Goal: Task Accomplishment & Management: Manage account settings

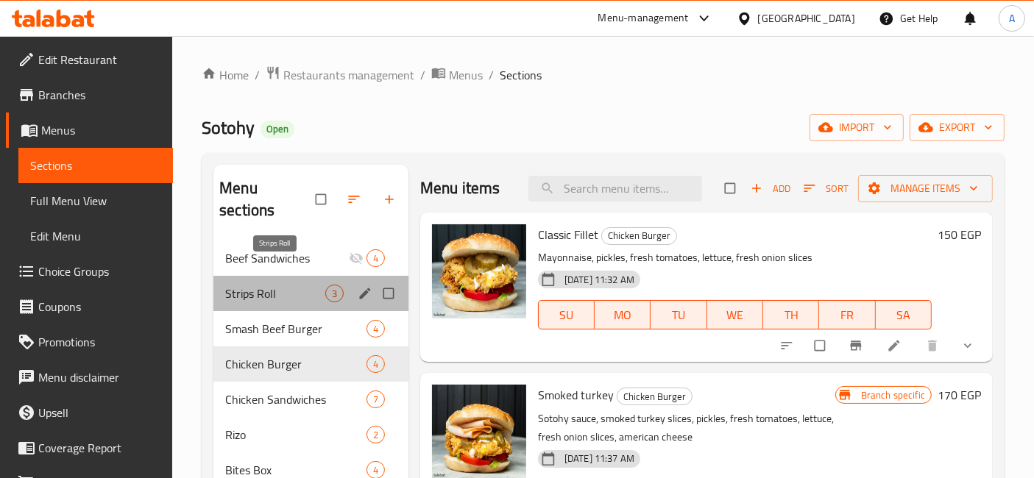
click at [273, 285] on span "Strips Roll" at bounding box center [275, 294] width 100 height 18
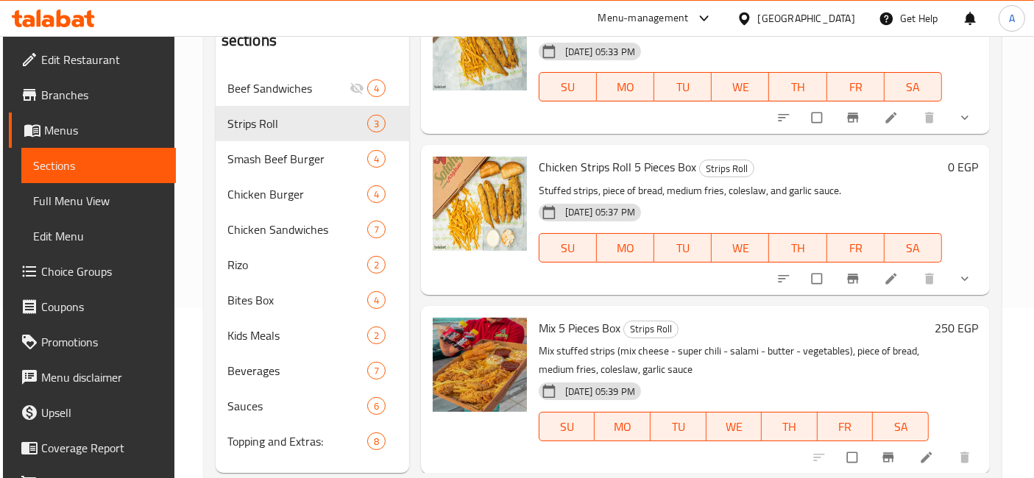
scroll to position [205, 0]
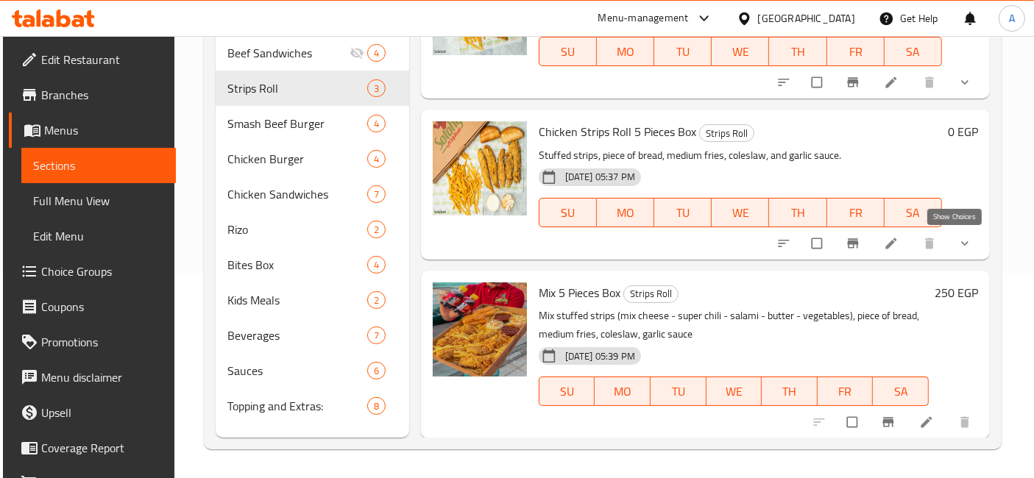
click at [958, 247] on icon "show more" at bounding box center [965, 243] width 15 height 15
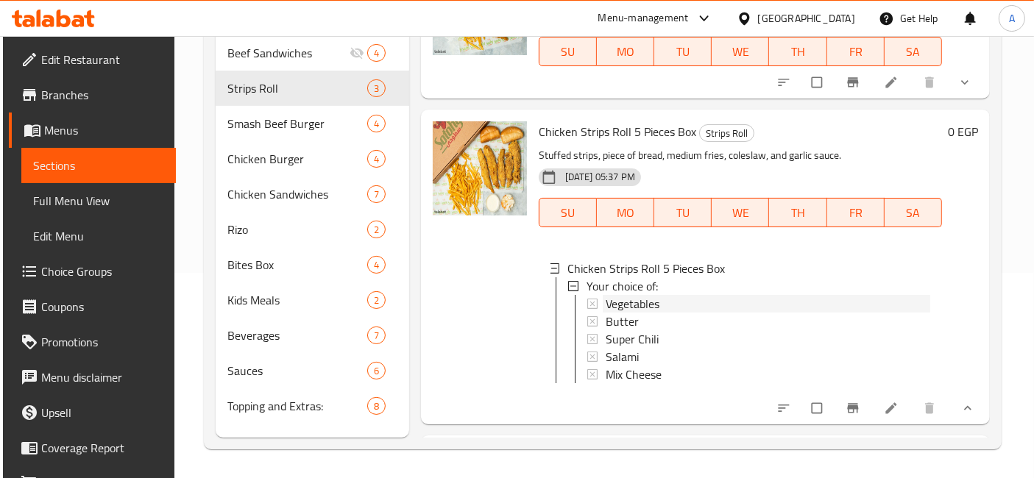
click at [662, 300] on div "Vegetables" at bounding box center [768, 304] width 325 height 18
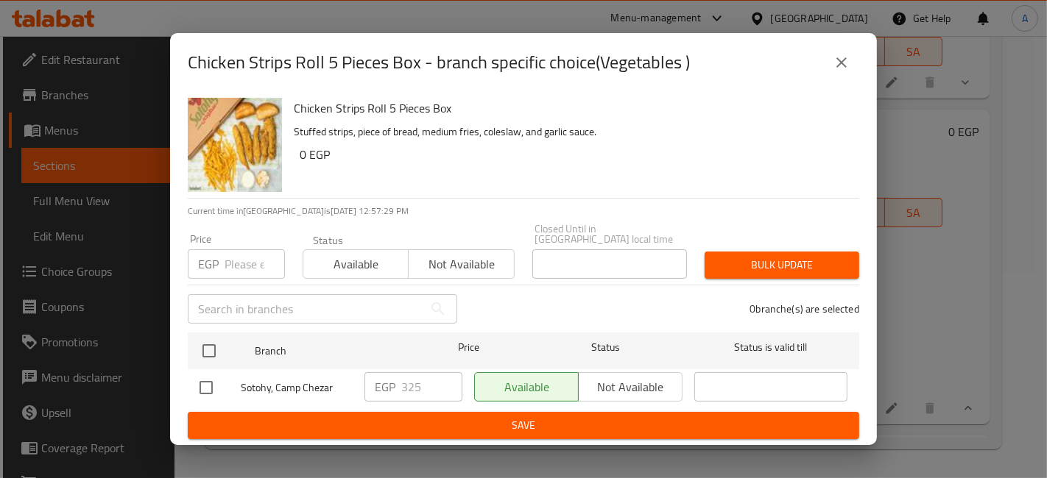
click at [825, 66] on button "close" at bounding box center [841, 62] width 35 height 35
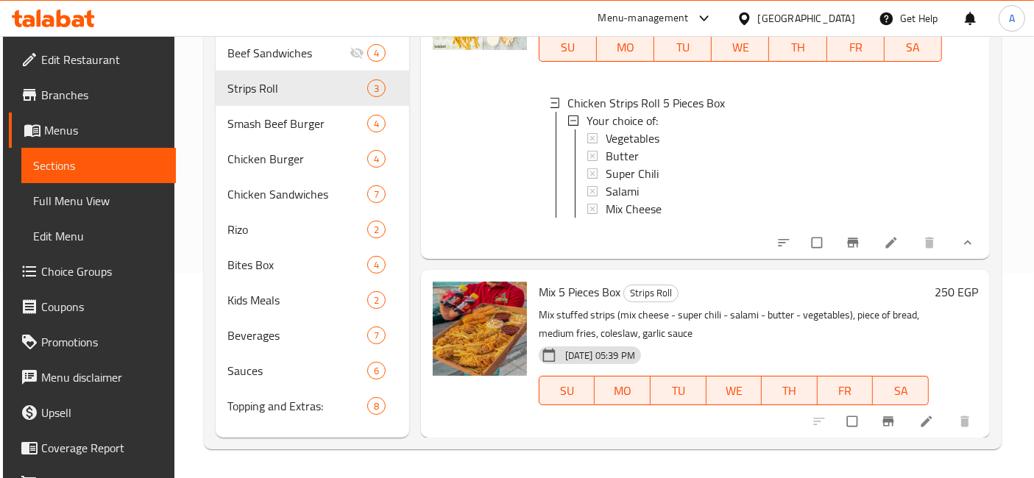
scroll to position [236, 0]
click at [882, 428] on icon "Branch-specific-item" at bounding box center [888, 421] width 15 height 15
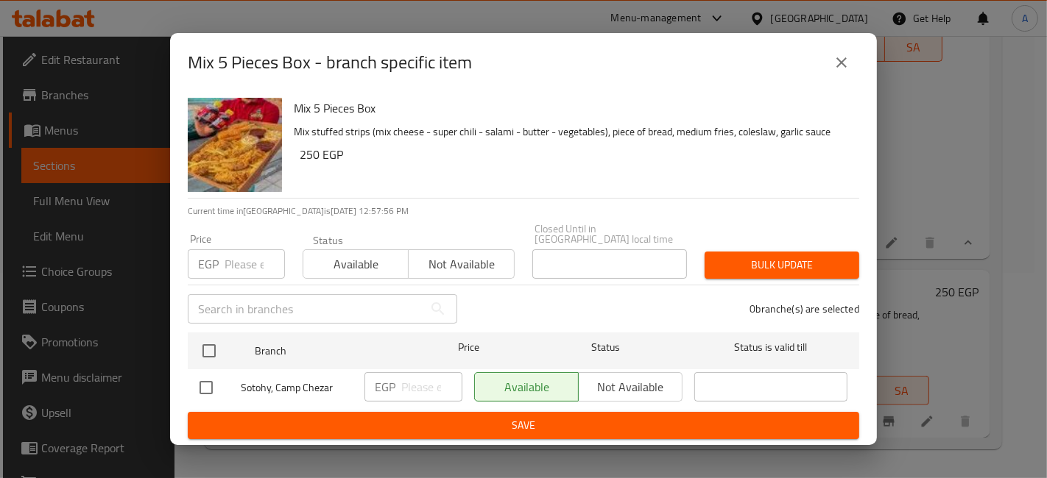
click at [238, 263] on input "number" at bounding box center [254, 264] width 60 height 29
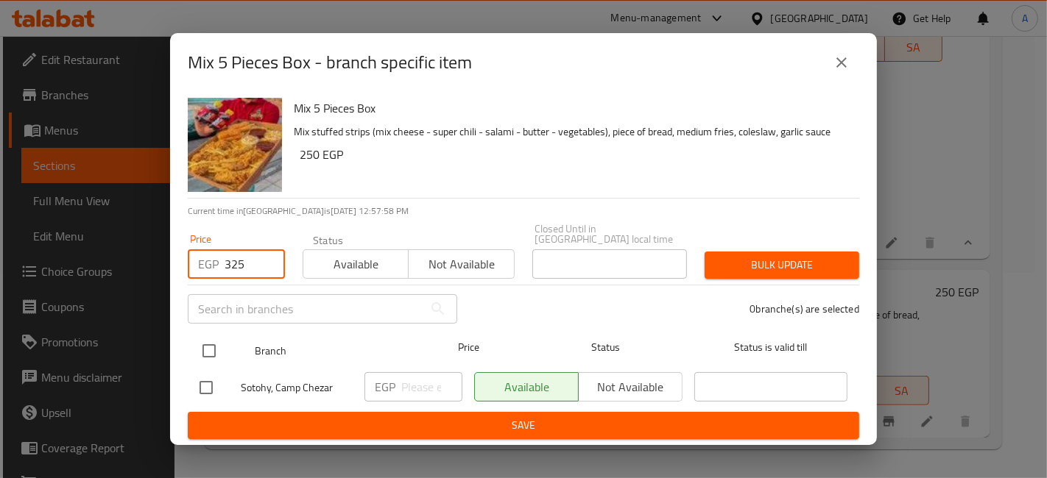
type input "325"
click at [210, 339] on input "checkbox" at bounding box center [209, 351] width 31 height 31
checkbox input "true"
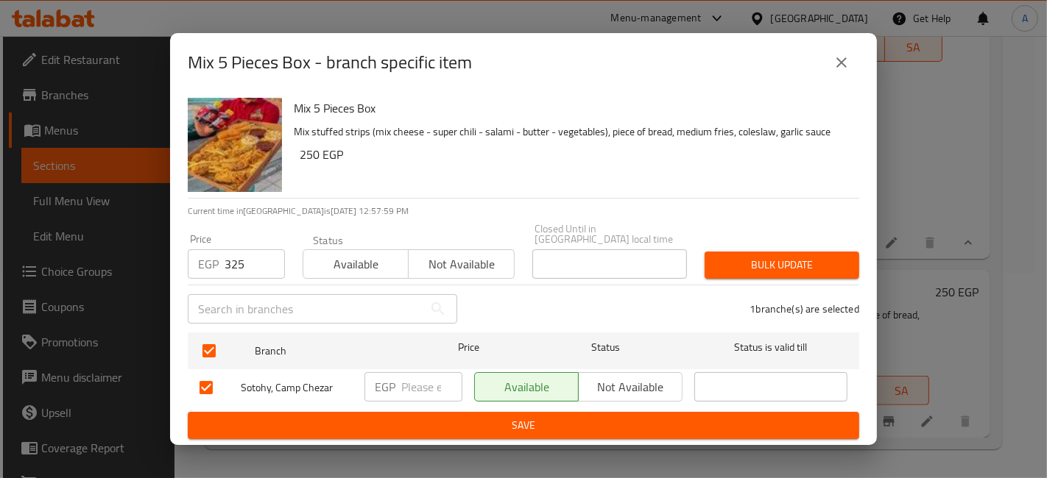
click at [845, 264] on span "Bulk update" at bounding box center [781, 265] width 131 height 18
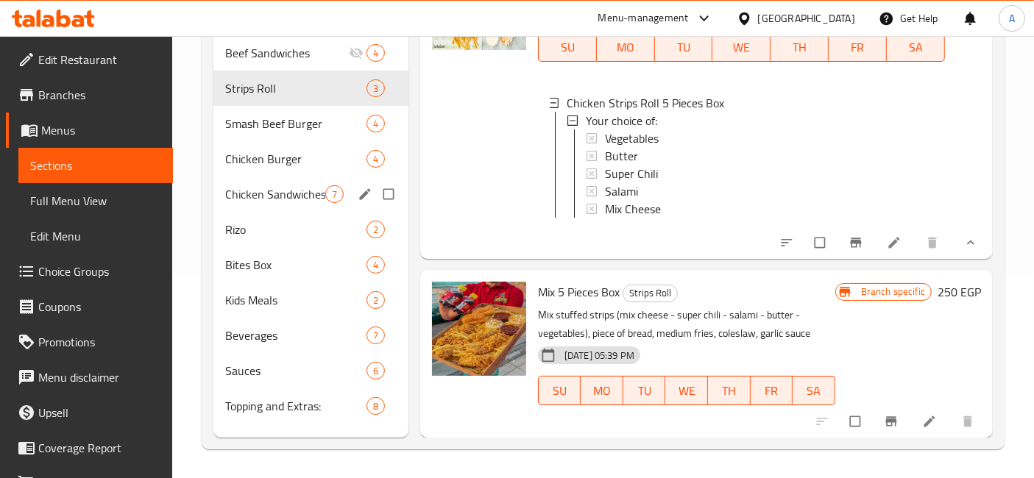
click at [236, 177] on div "Chicken Sandwiches 7" at bounding box center [310, 194] width 195 height 35
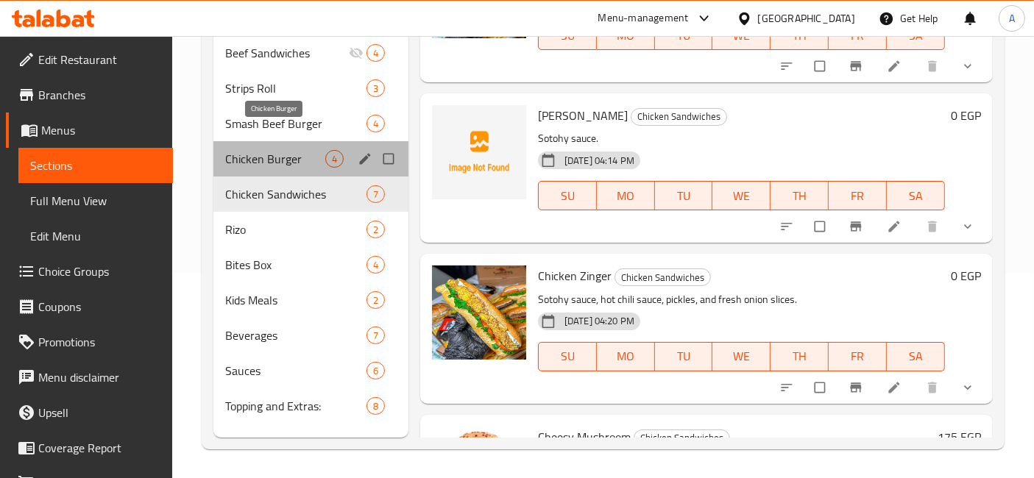
click at [237, 150] on span "Chicken Burger" at bounding box center [275, 159] width 100 height 18
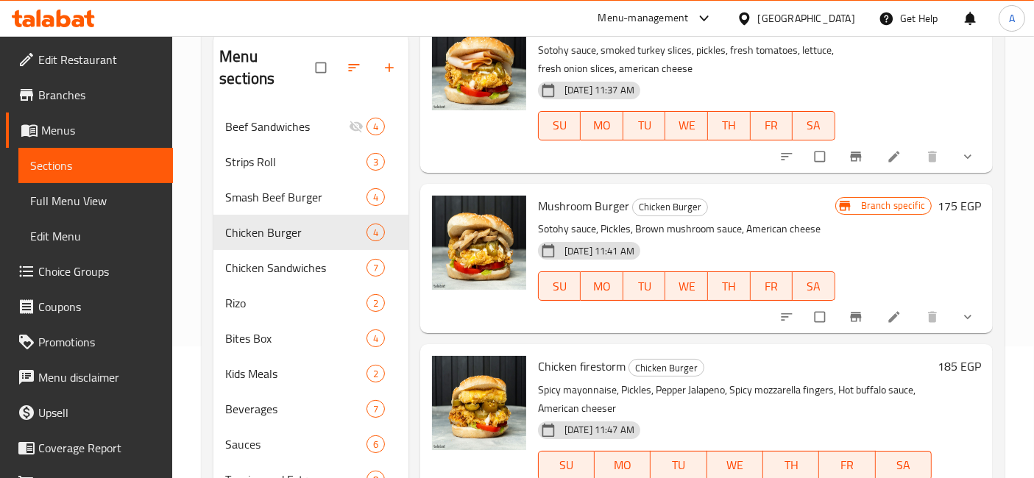
scroll to position [205, 0]
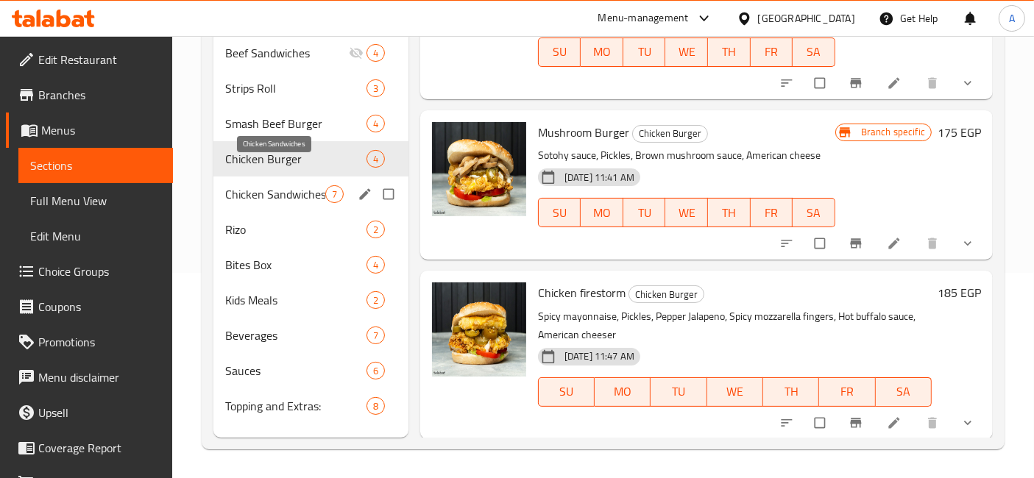
click at [287, 185] on span "Chicken Sandwiches" at bounding box center [275, 194] width 100 height 18
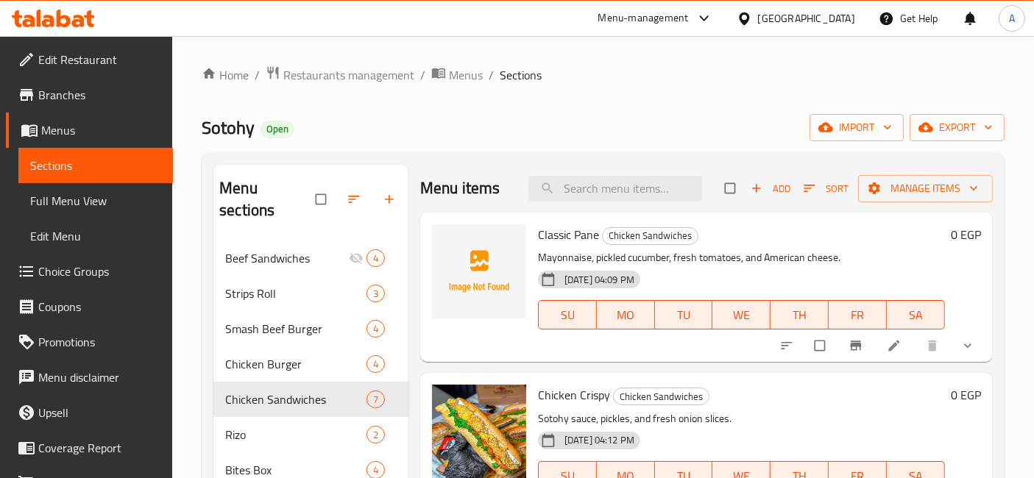
click at [952, 337] on button "show more" at bounding box center [969, 346] width 35 height 32
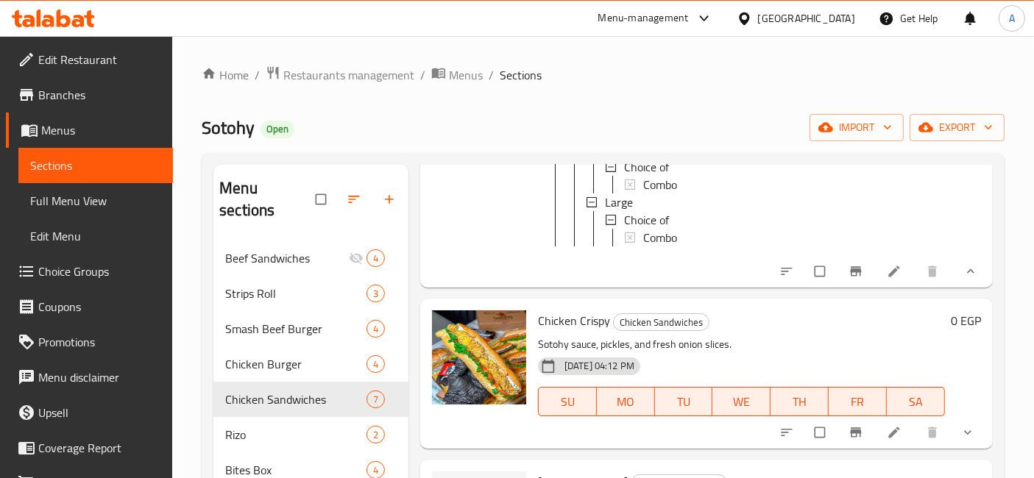
scroll to position [245, 0]
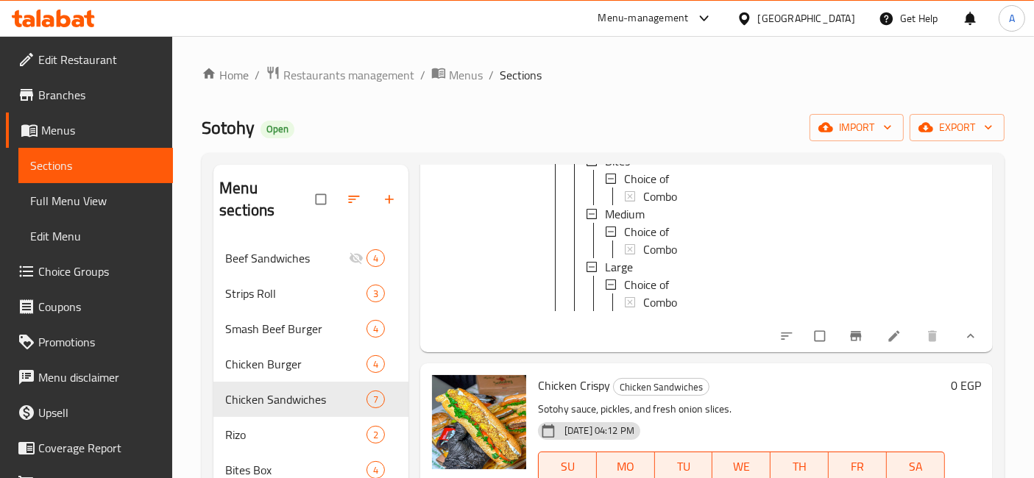
click at [958, 337] on button "show more" at bounding box center [969, 336] width 35 height 32
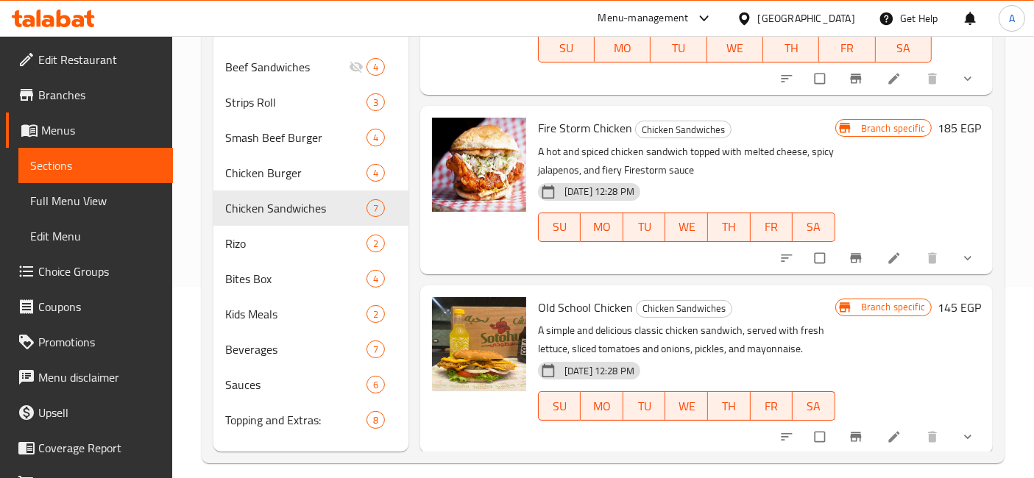
scroll to position [205, 0]
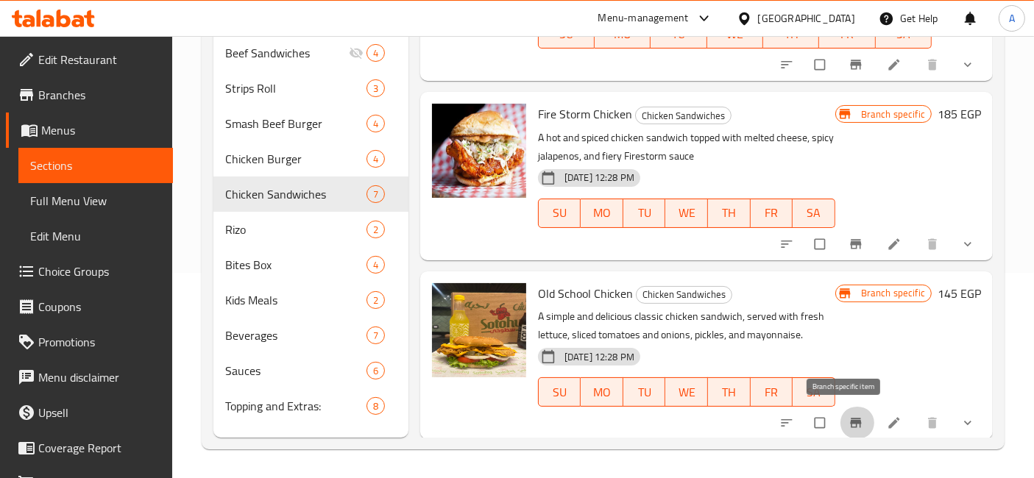
click at [849, 413] on button "Branch-specific-item" at bounding box center [857, 423] width 35 height 32
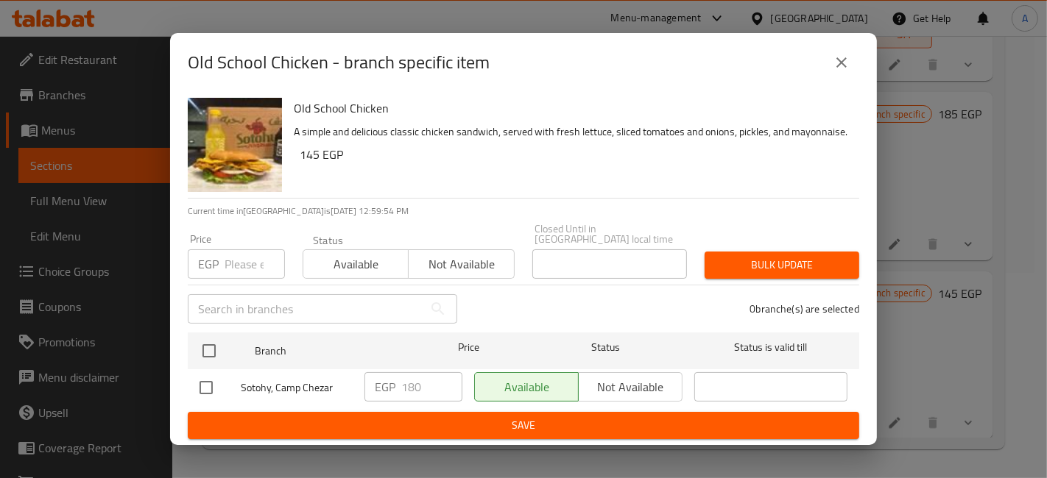
click at [845, 71] on icon "close" at bounding box center [841, 63] width 18 height 18
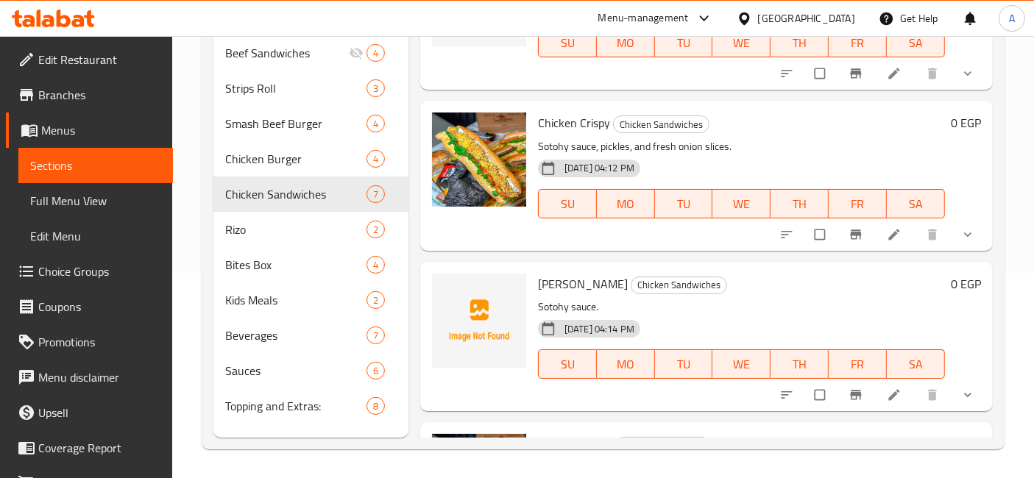
scroll to position [0, 0]
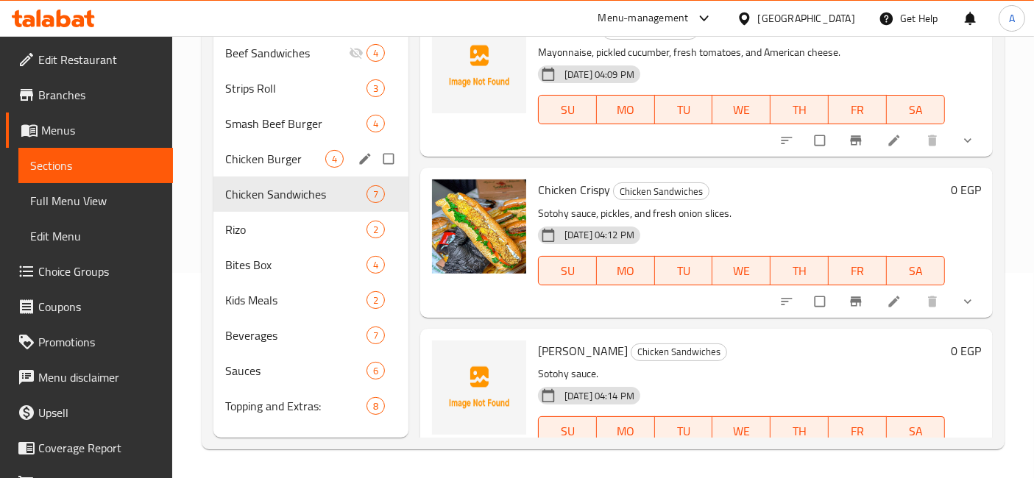
click at [238, 146] on div "Chicken Burger 4" at bounding box center [310, 158] width 195 height 35
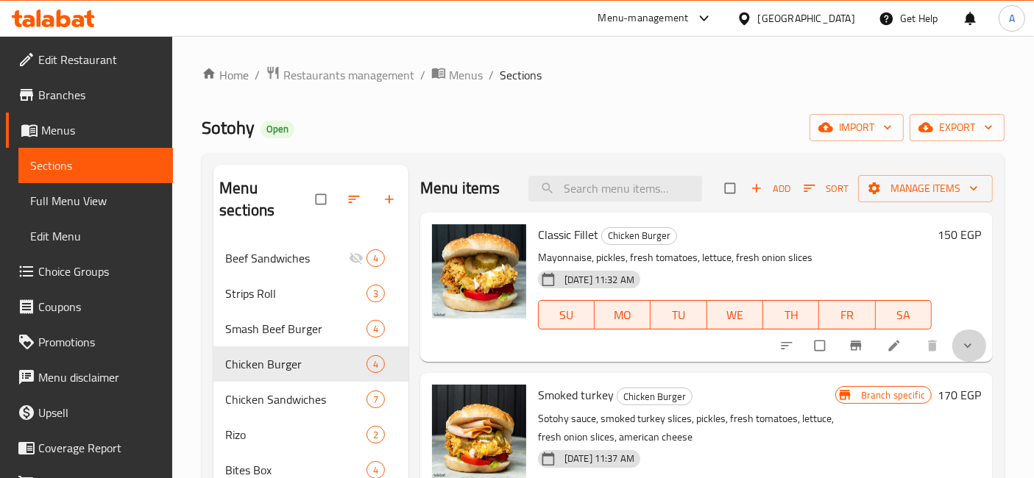
click at [952, 357] on button "show more" at bounding box center [969, 346] width 35 height 32
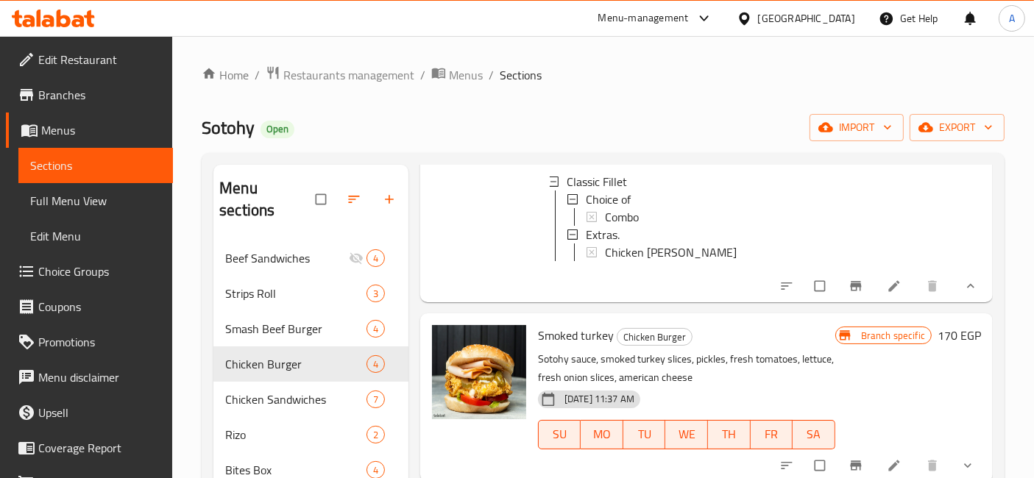
scroll to position [163, 0]
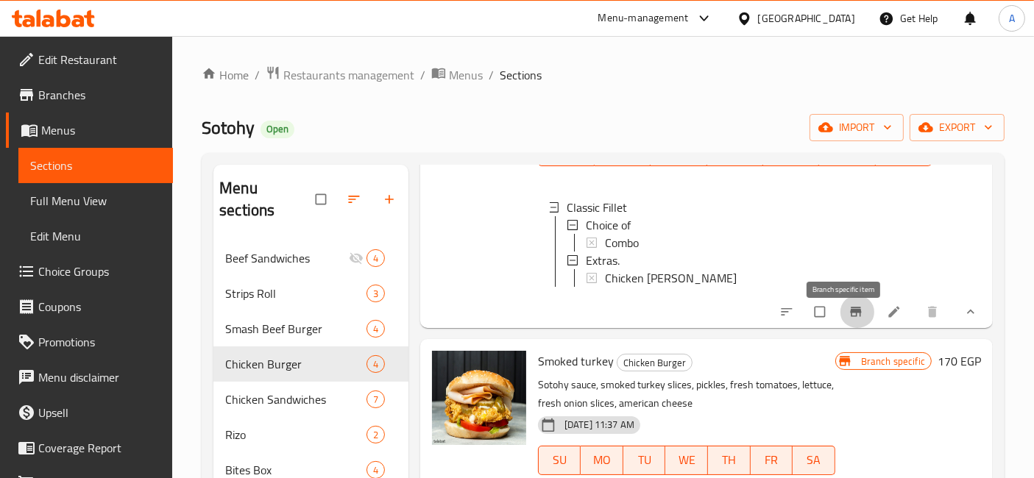
click at [849, 319] on icon "Branch-specific-item" at bounding box center [856, 312] width 15 height 15
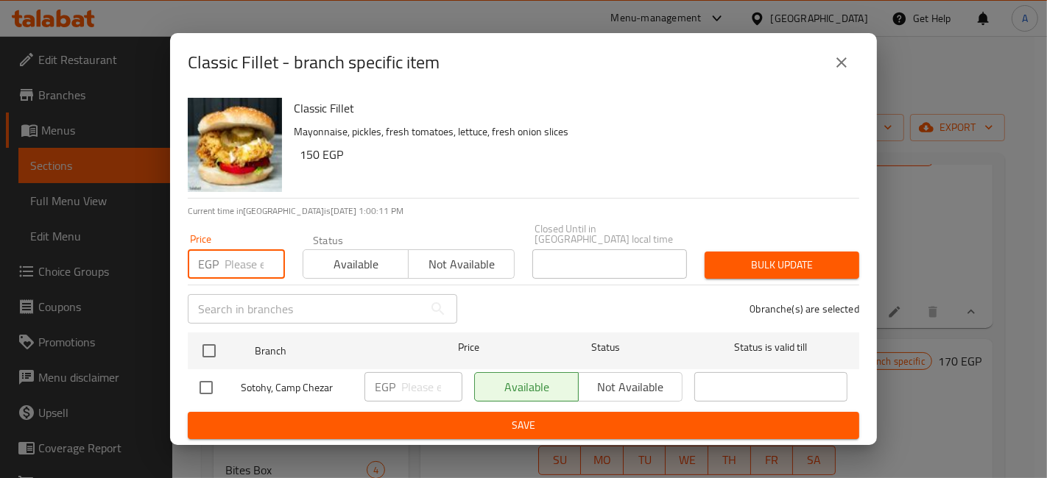
click at [225, 258] on input "number" at bounding box center [254, 264] width 60 height 29
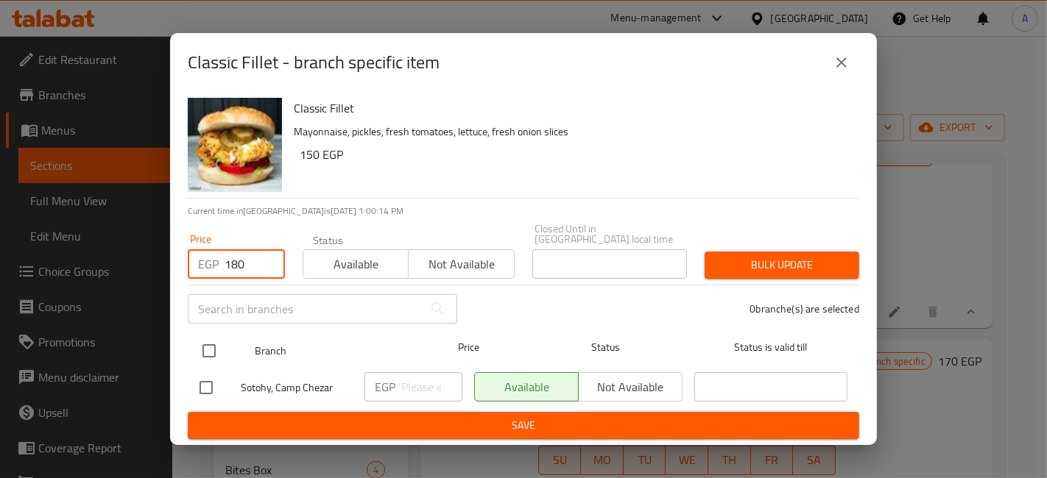
type input "180"
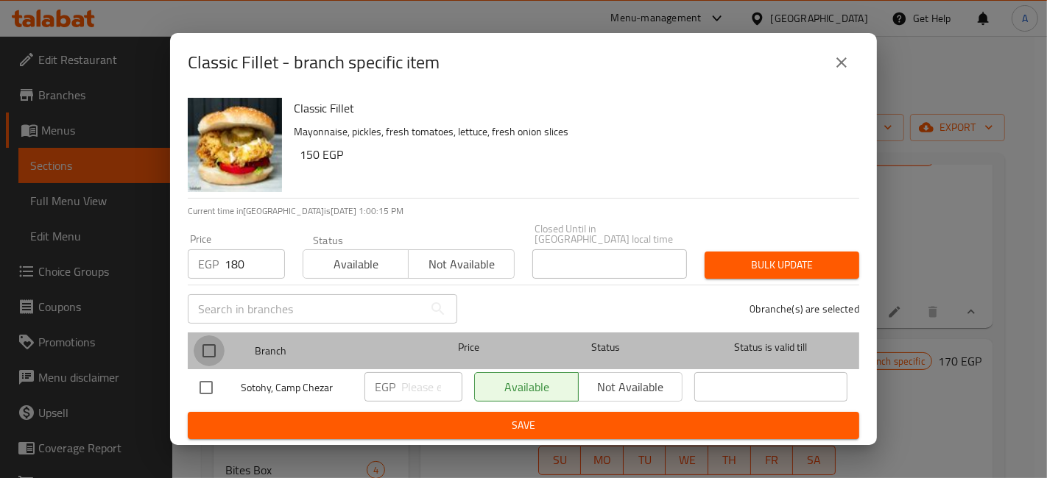
click at [208, 356] on input "checkbox" at bounding box center [209, 351] width 31 height 31
checkbox input "true"
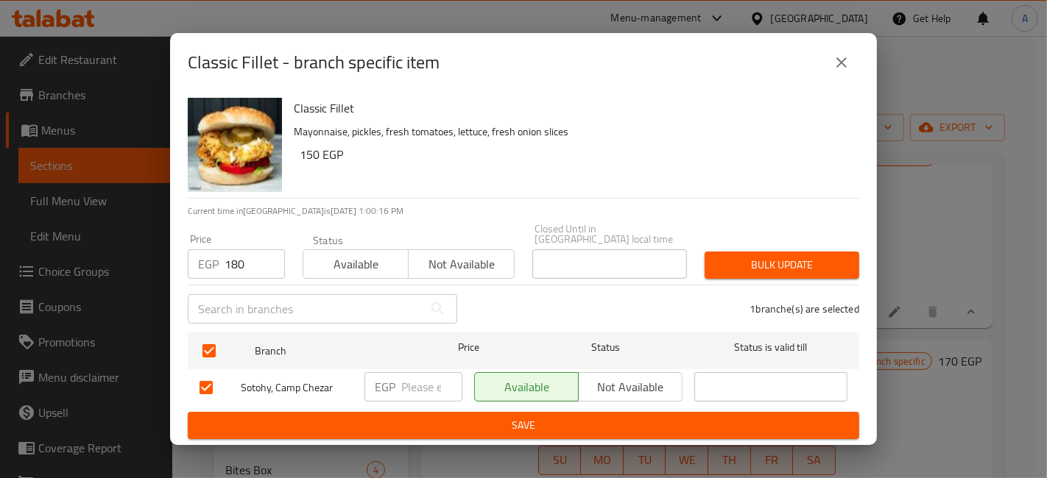
click at [735, 261] on span "Bulk update" at bounding box center [781, 265] width 131 height 18
